Goal: Task Accomplishment & Management: Manage account settings

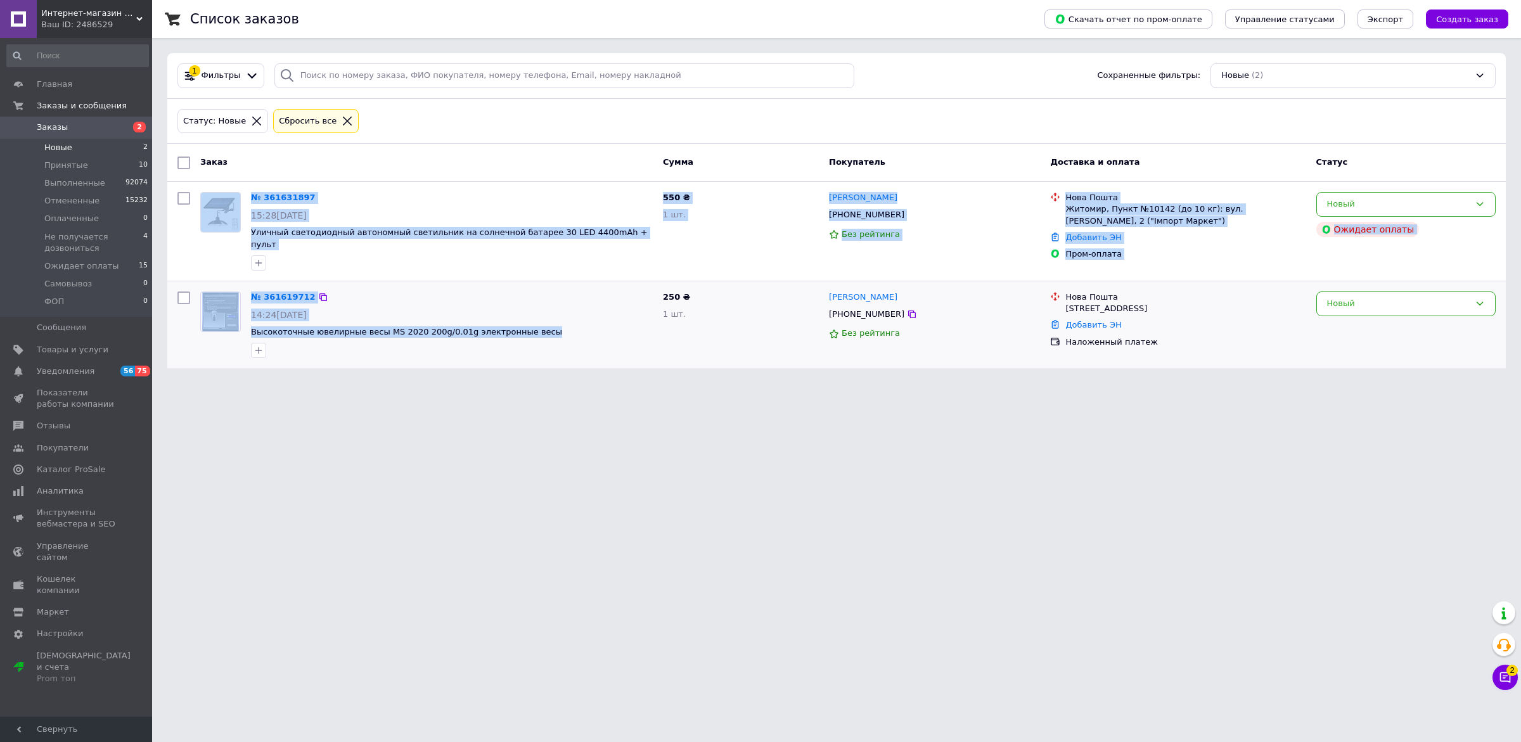
drag, startPoint x: 94, startPoint y: 423, endPoint x: 549, endPoint y: 349, distance: 461.1
click at [477, 383] on html "Интернет-магазин «Gadgetarium» Ваш ID: 2486529 Сайт Интернет-магазин «Gadgetari…" at bounding box center [760, 191] width 1521 height 383
click at [470, 383] on html "Интернет-магазин «Gadgetarium» Ваш ID: 2486529 Сайт Интернет-магазин «Gadgetari…" at bounding box center [760, 191] width 1521 height 383
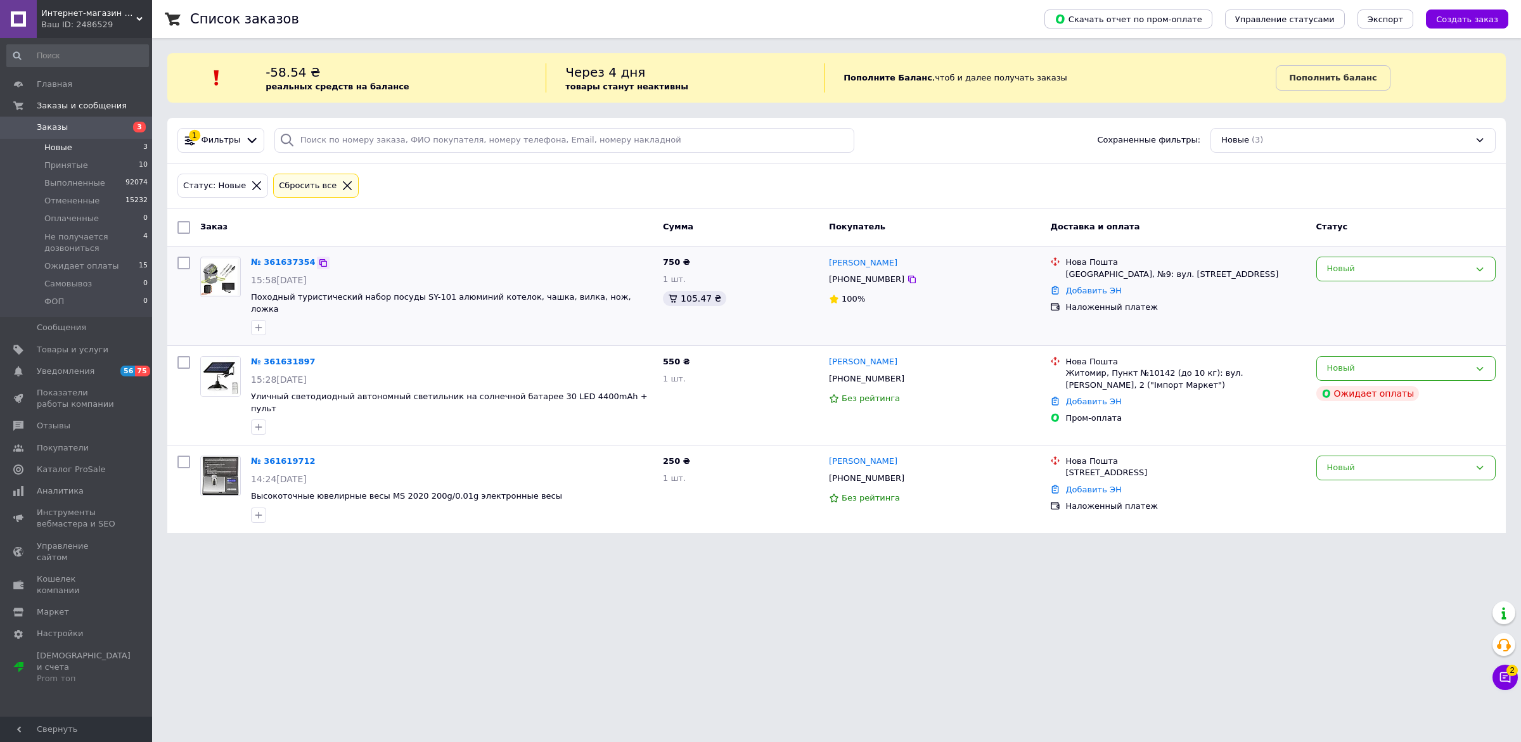
drag, startPoint x: 316, startPoint y: 255, endPoint x: 312, endPoint y: 266, distance: 11.4
click at [312, 264] on div "№ 361637354" at bounding box center [452, 262] width 404 height 15
click at [306, 277] on span "15:58, 12.09.2025" at bounding box center [279, 280] width 56 height 10
click at [315, 252] on div "№ 361637354 15:58, 12.09.2025 Походный туристический набор посуды SY-101 алюмин…" at bounding box center [452, 296] width 412 height 89
click at [318, 259] on icon at bounding box center [323, 263] width 10 height 10
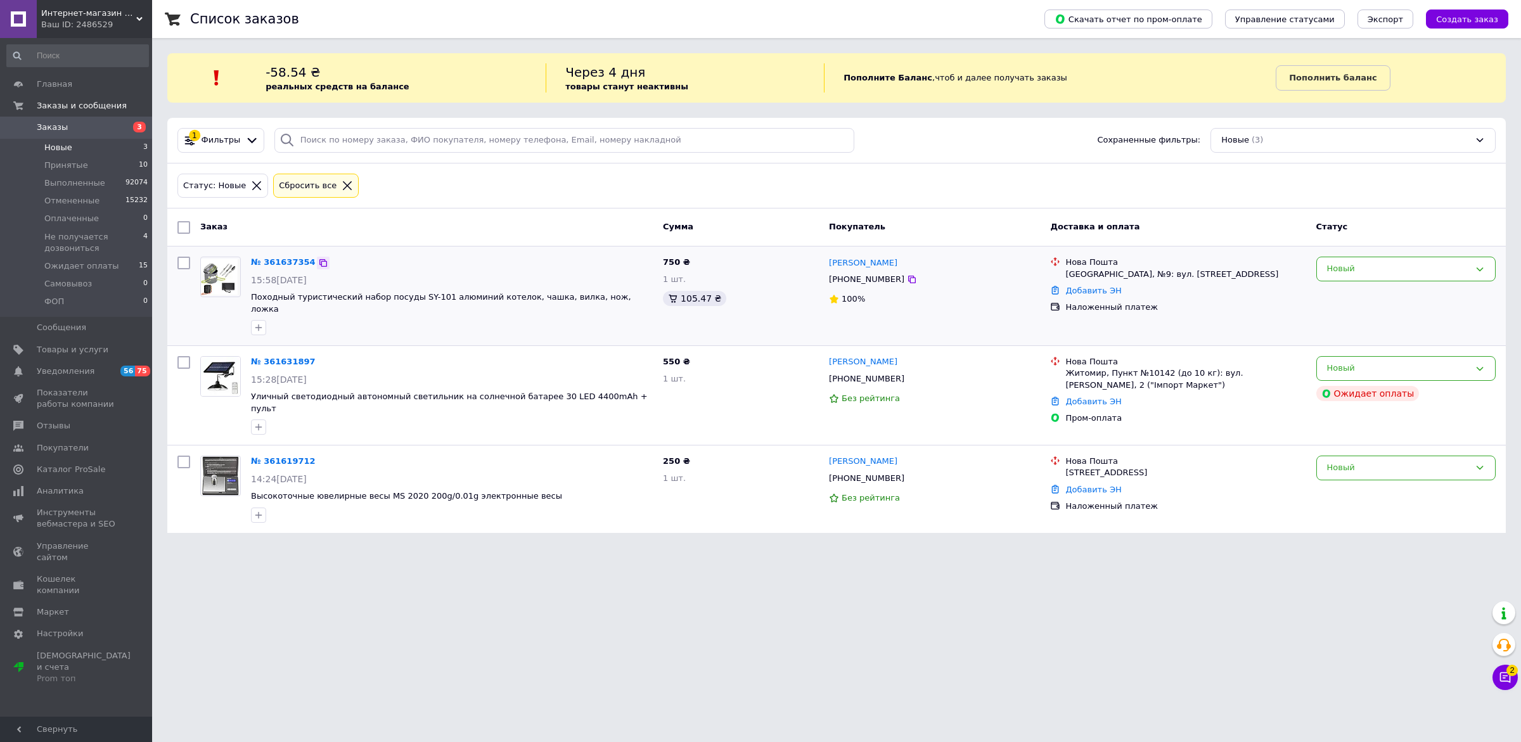
click at [317, 257] on div at bounding box center [323, 263] width 13 height 13
click at [319, 262] on icon at bounding box center [323, 263] width 8 height 8
click at [318, 456] on icon at bounding box center [323, 461] width 10 height 10
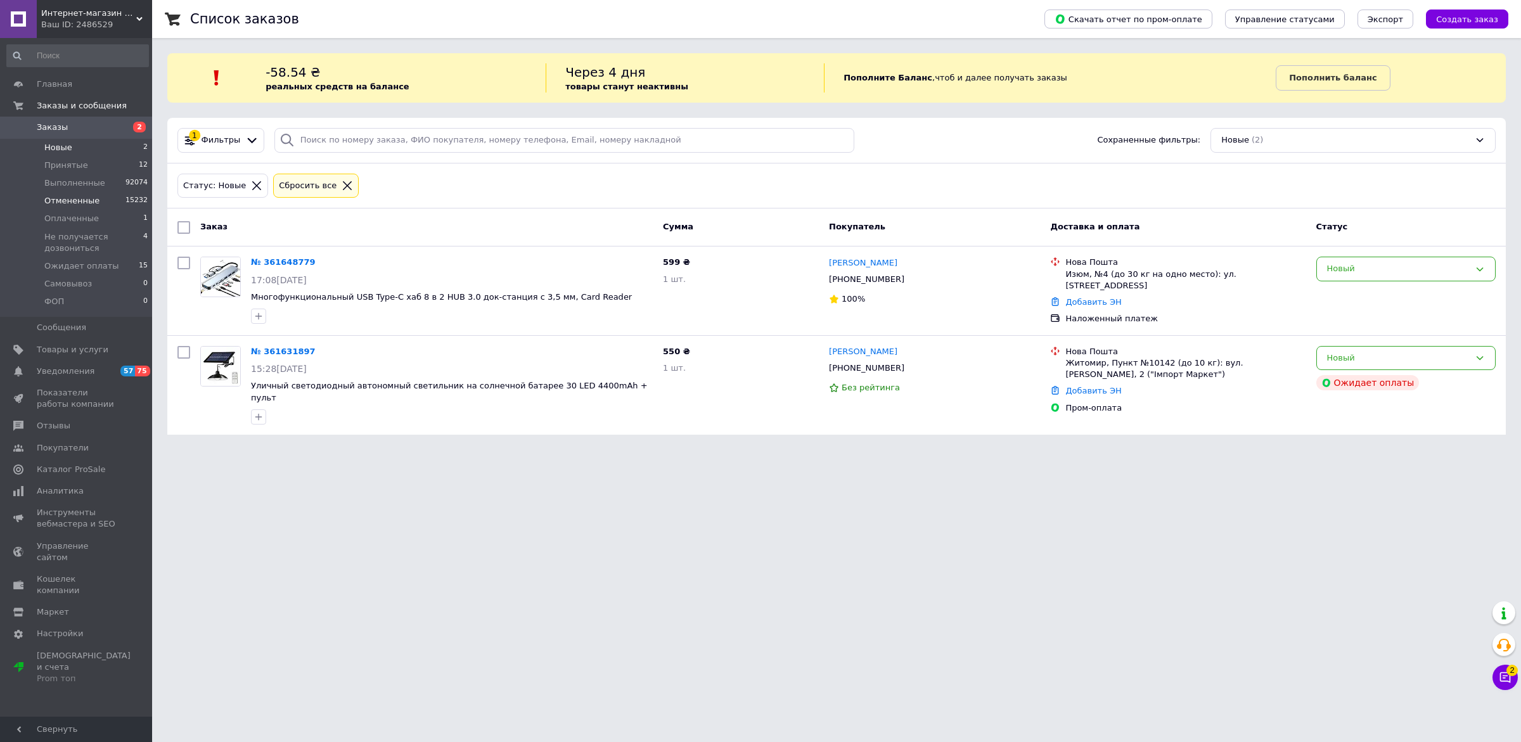
click at [70, 209] on li "Отмененные 15232" at bounding box center [77, 201] width 155 height 18
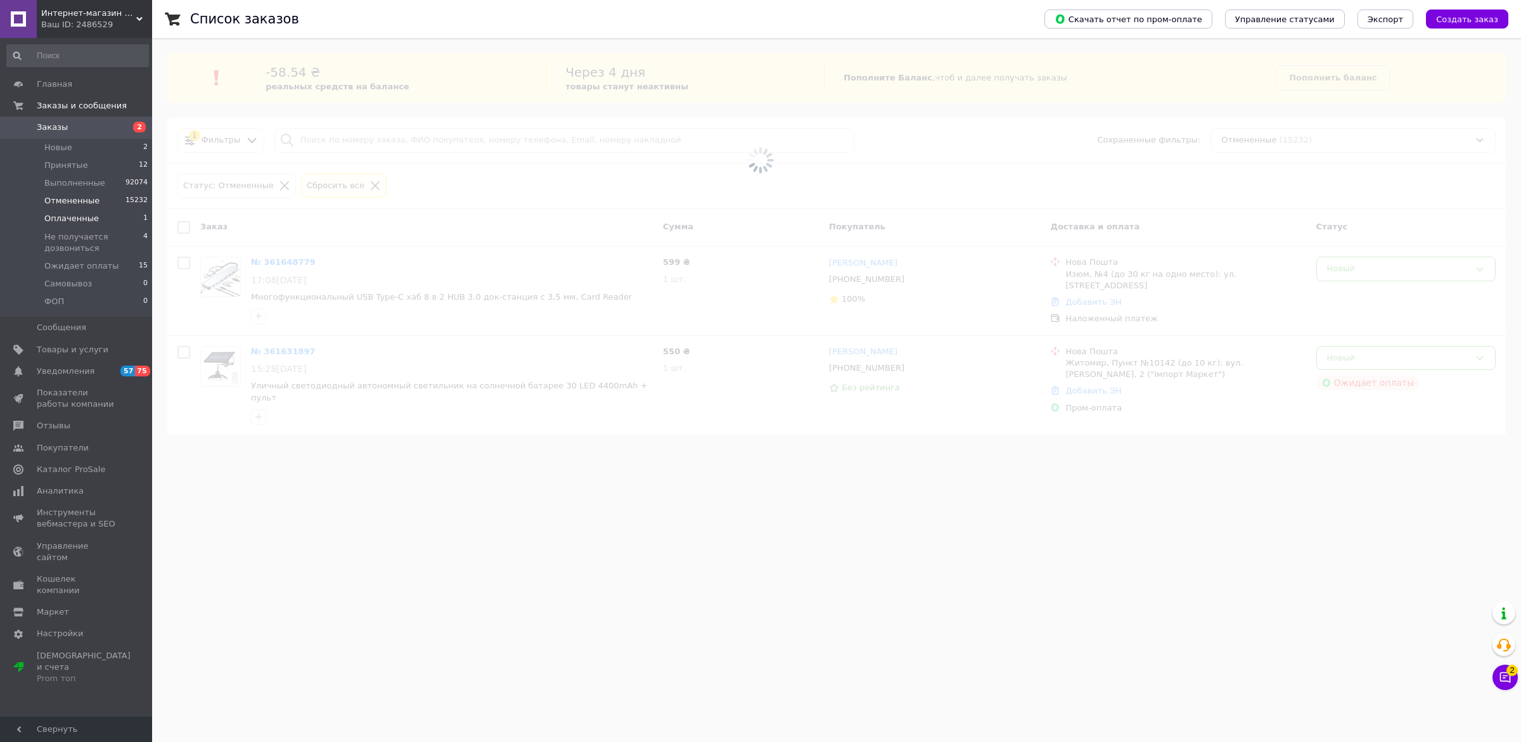
click at [80, 220] on span "Оплаченные" at bounding box center [71, 218] width 55 height 11
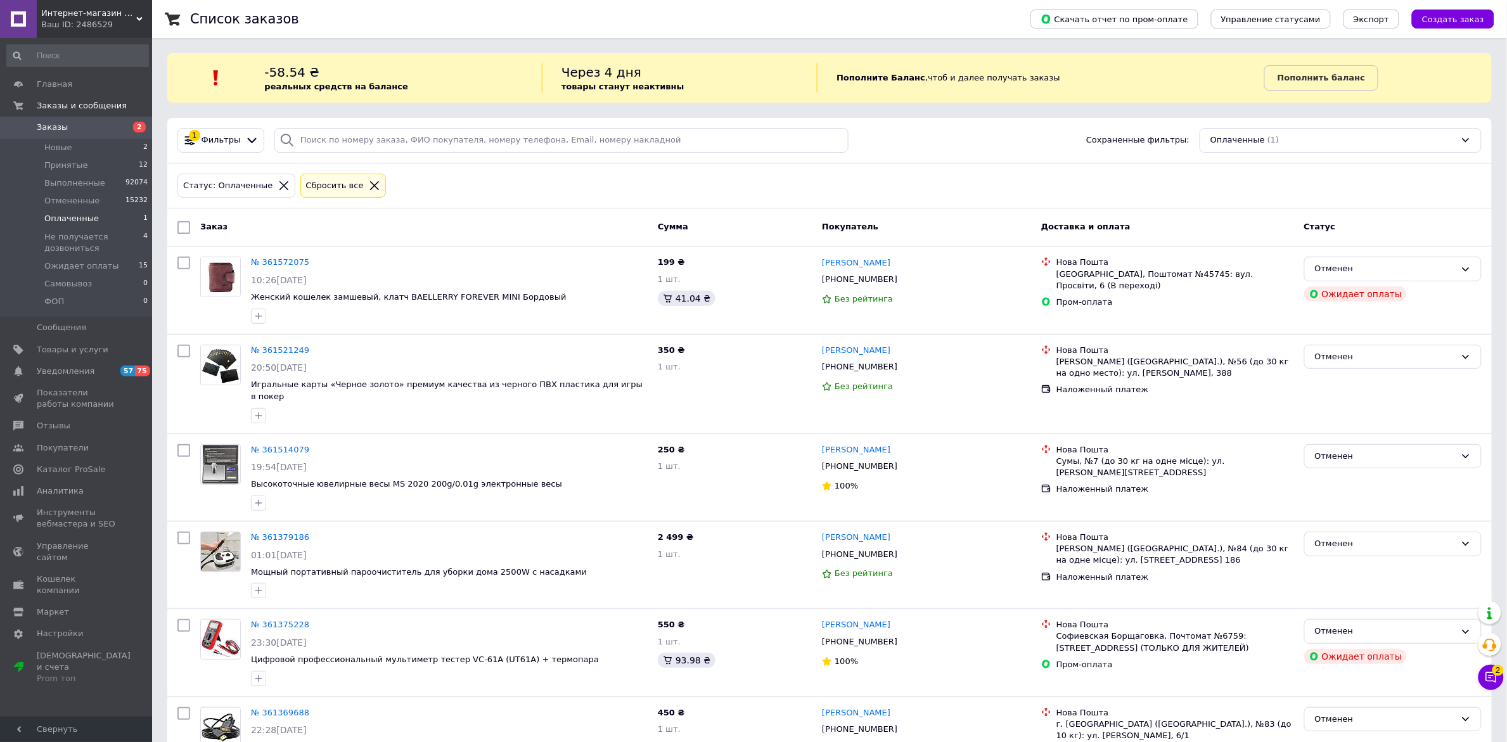
click at [84, 220] on span "Оплаченные" at bounding box center [71, 218] width 55 height 11
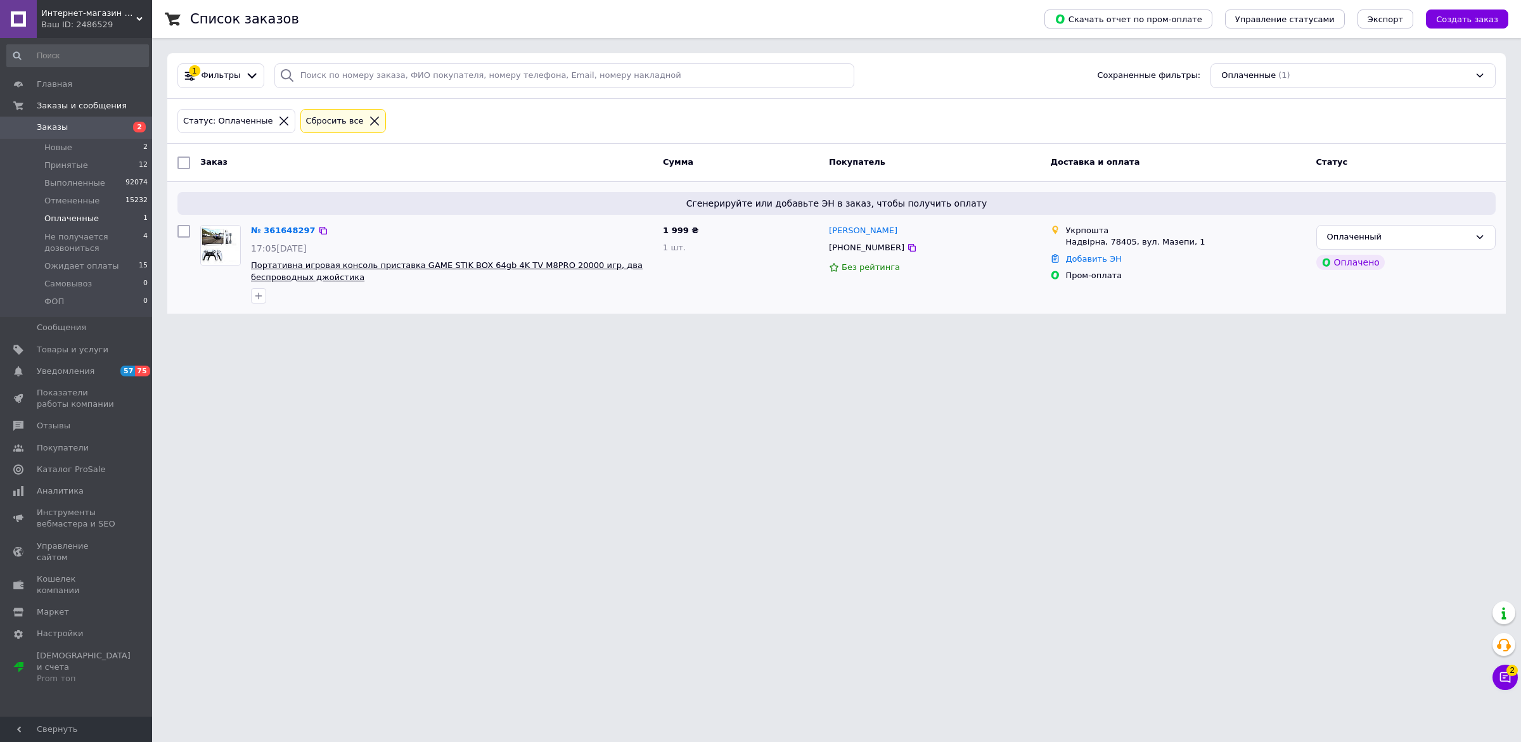
click at [312, 271] on span "Портативна игровая консоль приставка GAME STIK BOX 64gb 4K TV M8PRO 20000 игр, …" at bounding box center [447, 272] width 392 height 22
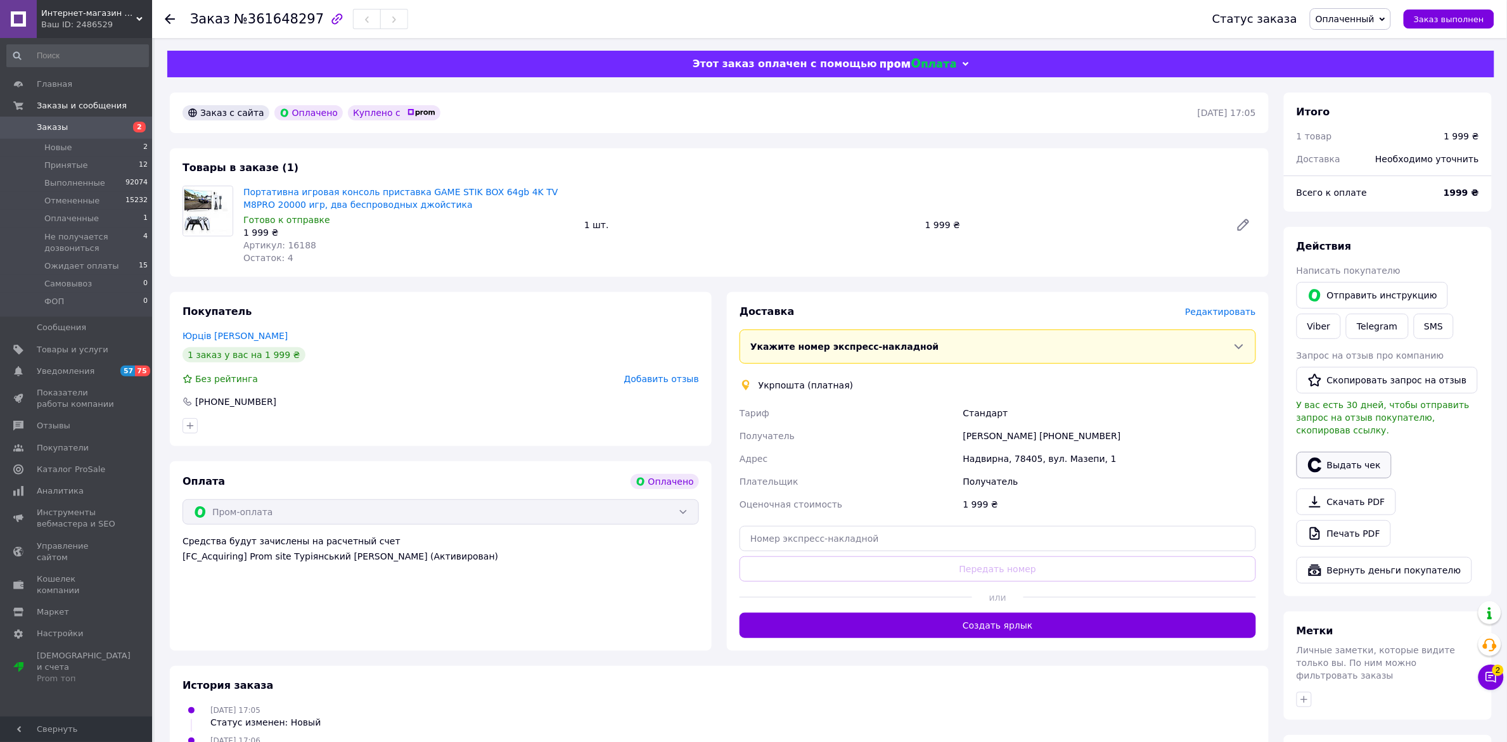
click at [1336, 479] on button "Выдать чек" at bounding box center [1344, 465] width 95 height 27
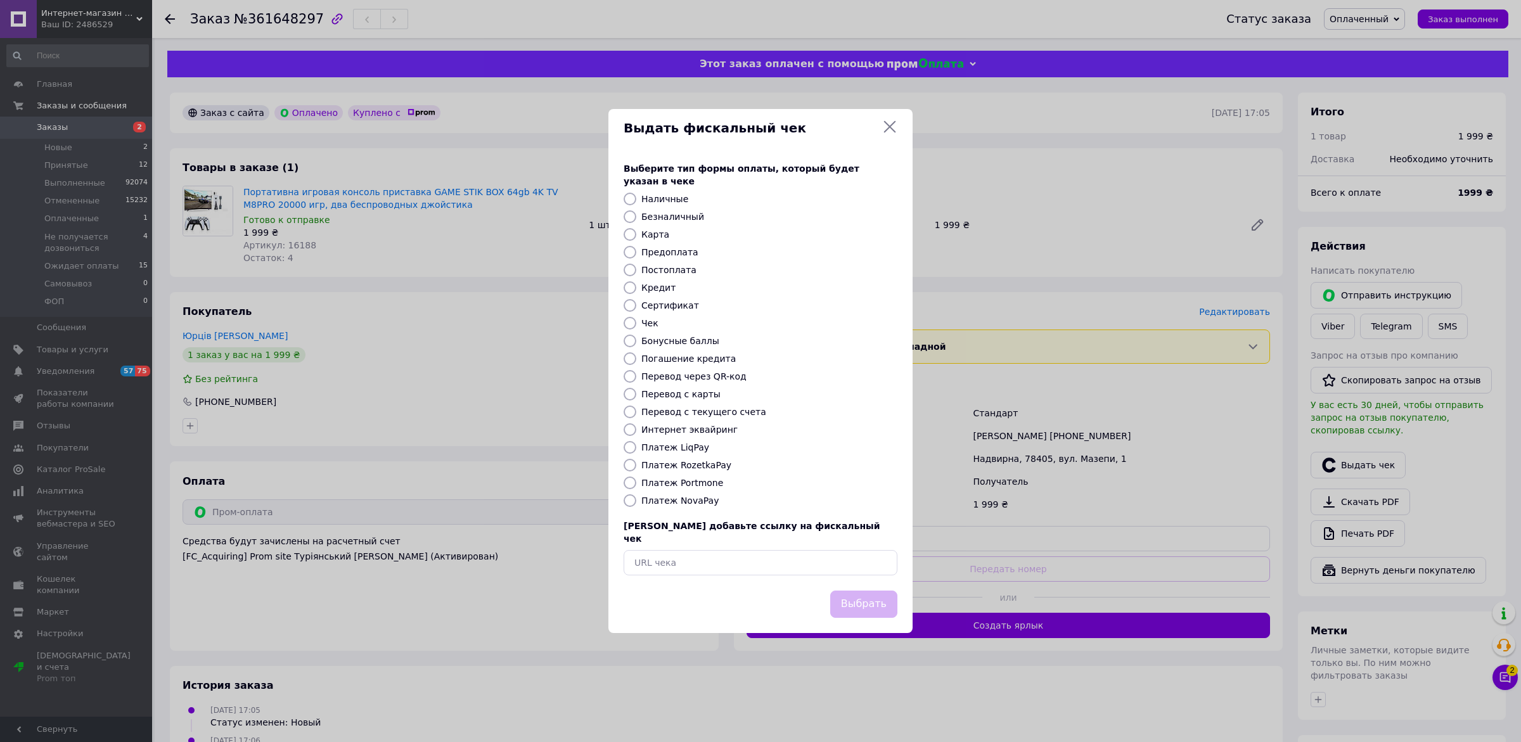
click at [717, 470] on label "Платеж RozetkaPay" at bounding box center [686, 465] width 90 height 10
click at [636, 472] on input "Платеж RozetkaPay" at bounding box center [630, 465] width 13 height 13
radio input "true"
click at [840, 618] on button "Выбрать" at bounding box center [863, 604] width 67 height 27
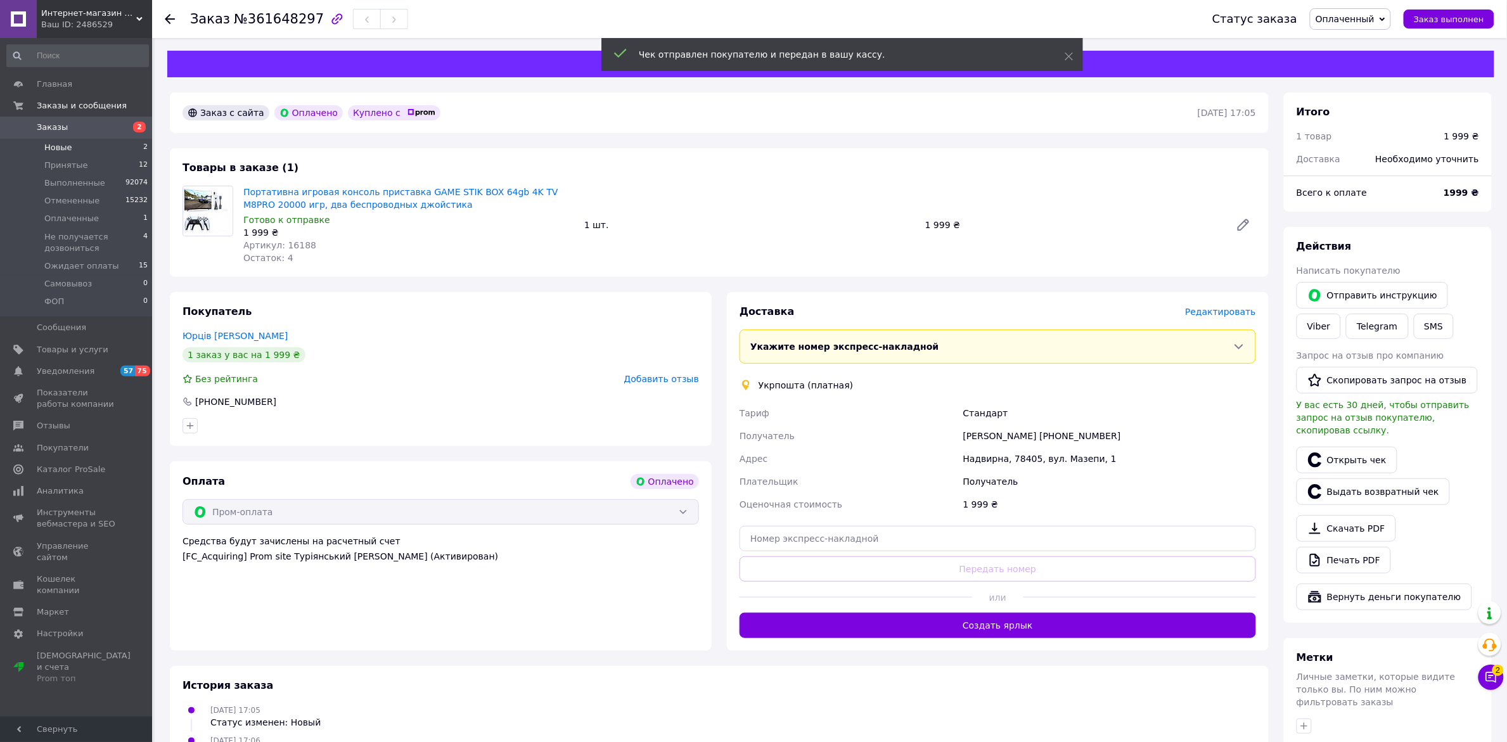
click at [77, 139] on li "Новые 2" at bounding box center [77, 148] width 155 height 18
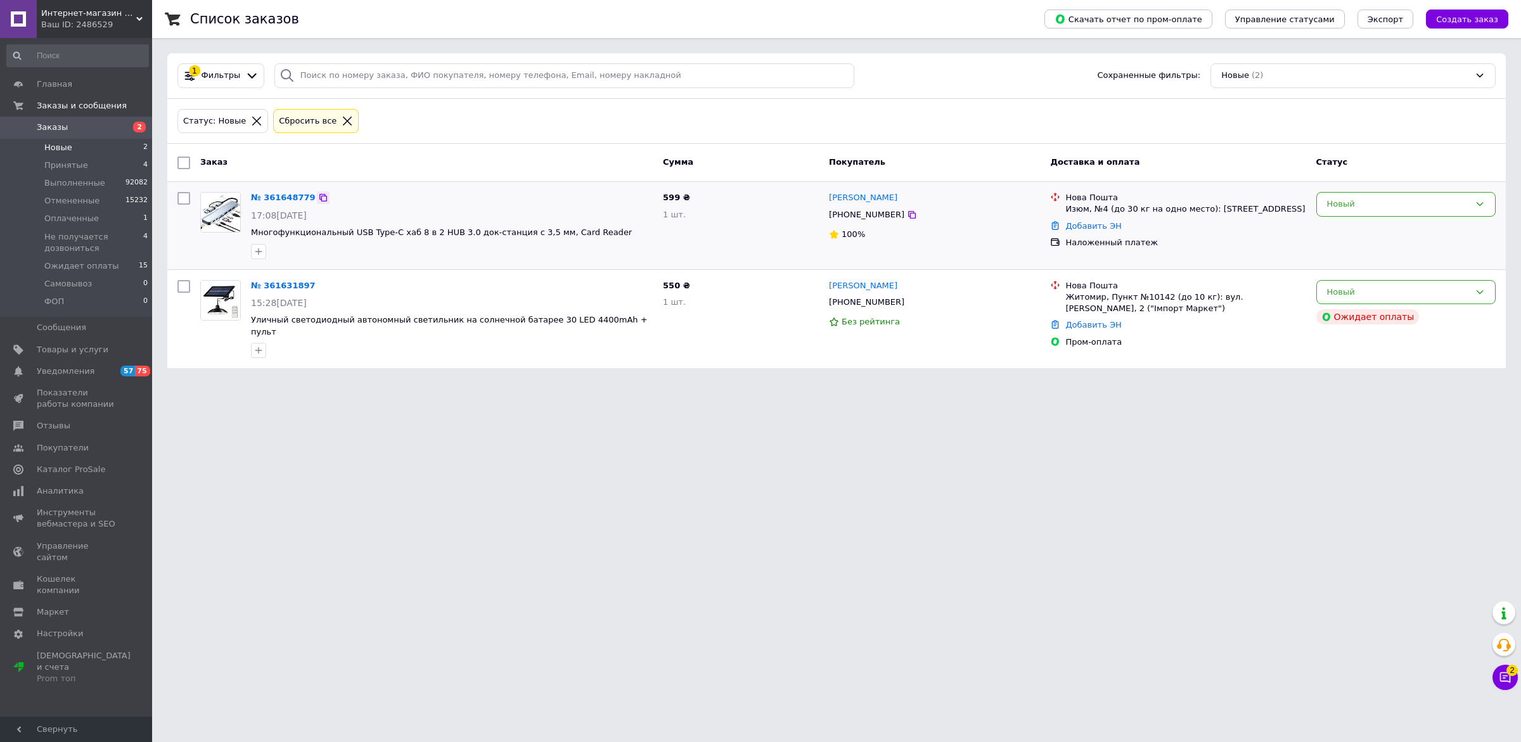
click at [318, 200] on icon at bounding box center [323, 198] width 10 height 10
click at [318, 193] on icon at bounding box center [323, 198] width 10 height 10
